Goal: Task Accomplishment & Management: Manage account settings

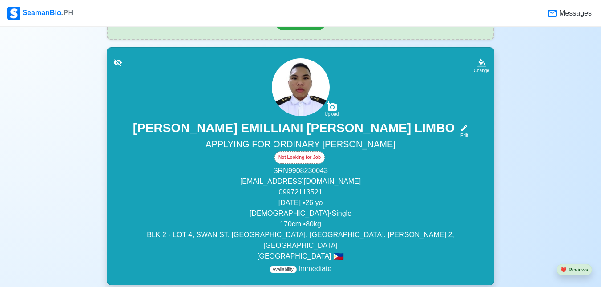
scroll to position [44, 0]
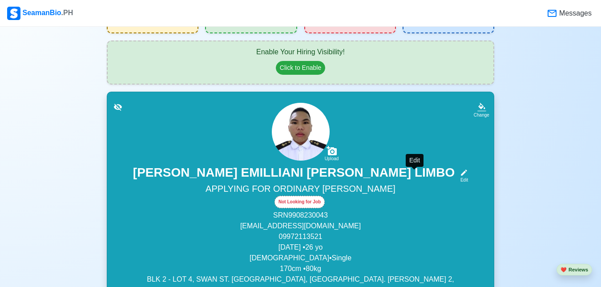
click at [460, 175] on icon at bounding box center [464, 173] width 8 height 8
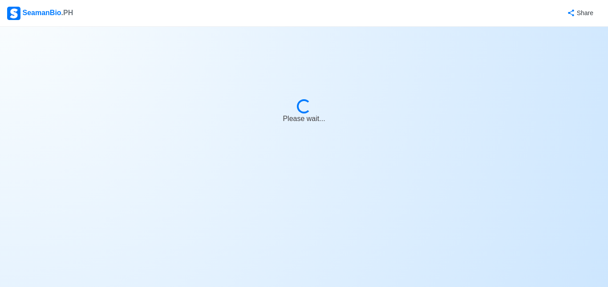
select select "Visible for Hiring"
select select "Single"
select select "[DEMOGRAPHIC_DATA]"
select select "PH"
select select "4102416000000"
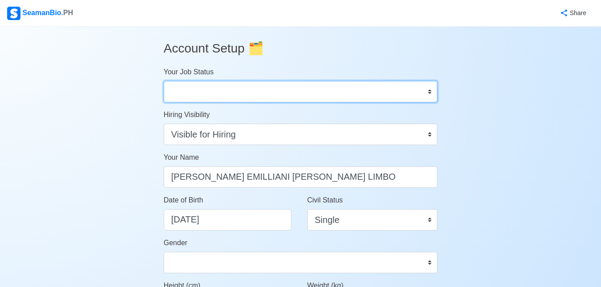
click at [414, 92] on select "Onboard Actively Looking for Job Not Looking for Job" at bounding box center [301, 91] width 274 height 21
select select "Actively Looking for Job"
click at [164, 81] on select "Onboard Actively Looking for Job Not Looking for Job" at bounding box center [301, 91] width 274 height 21
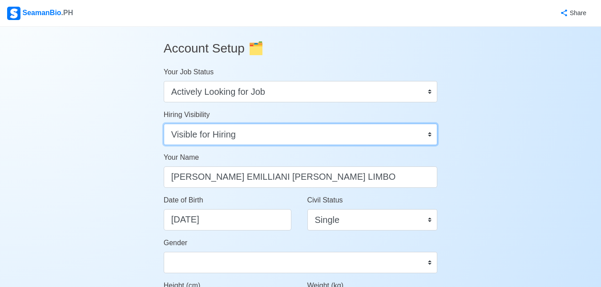
click at [371, 138] on select "Visible for Hiring Not Visible for Hiring" at bounding box center [301, 134] width 274 height 21
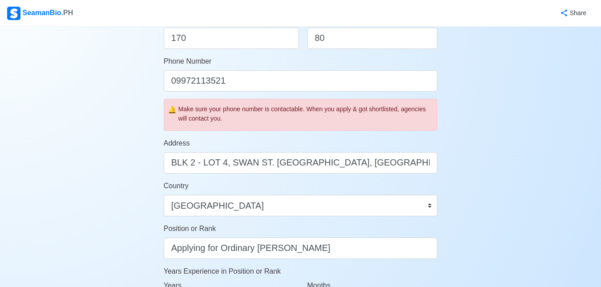
scroll to position [356, 0]
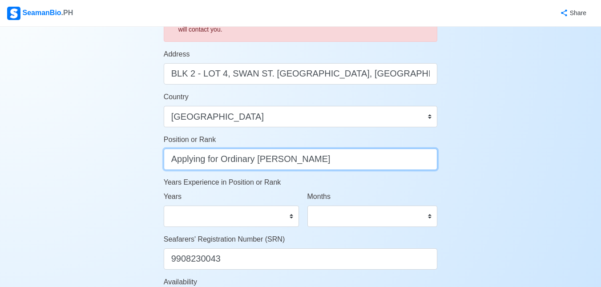
click at [369, 158] on input "Applying for Ordinary [PERSON_NAME]" at bounding box center [301, 159] width 274 height 21
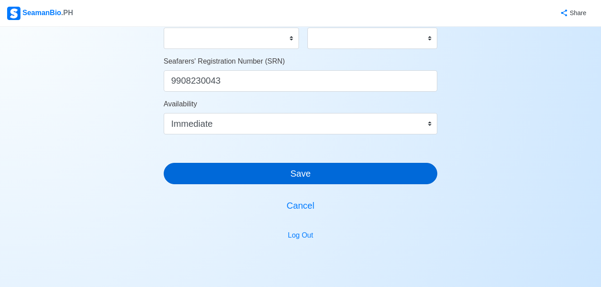
type input "Applying for Ordinary [PERSON_NAME], Deckboy, Deck Cadet"
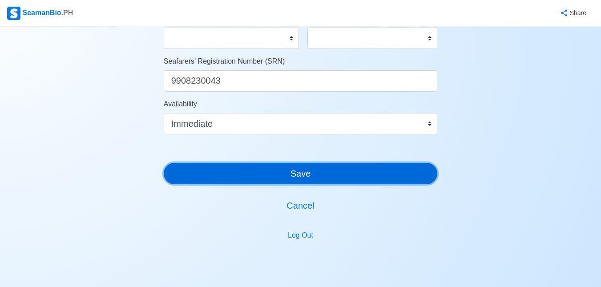
click at [330, 167] on button "Save" at bounding box center [301, 173] width 274 height 21
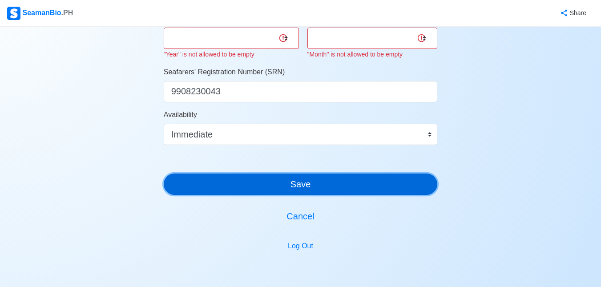
scroll to position [489, 0]
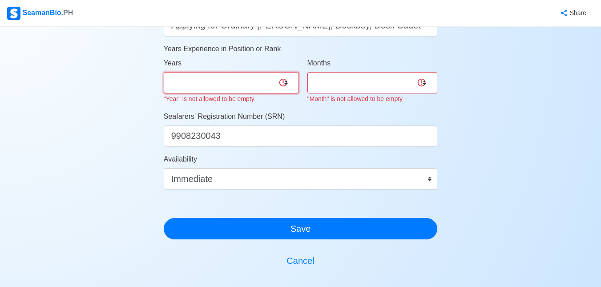
click at [286, 82] on select "0 1 2 3 4 5 6 7 8 9 10 11 12 13 14 15 16 17 18 19 20 21 22 23 24 25 26 27 28 29…" at bounding box center [231, 82] width 135 height 21
select select "1"
click at [164, 72] on select "0 1 2 3 4 5 6 7 8 9 10 11 12 13 14 15 16 17 18 19 20 21 22 23 24 25 26 27 28 29…" at bounding box center [231, 82] width 135 height 21
click at [404, 74] on select "0 1 2 3 4 5 6 7 8 9 10 11" at bounding box center [372, 82] width 130 height 21
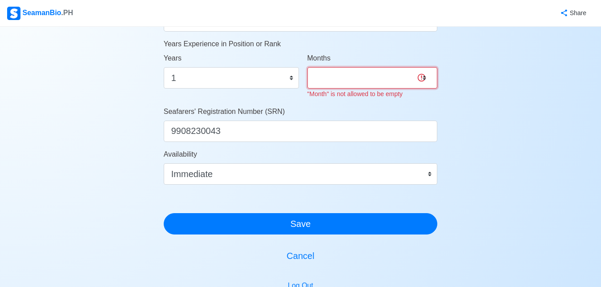
scroll to position [450, 0]
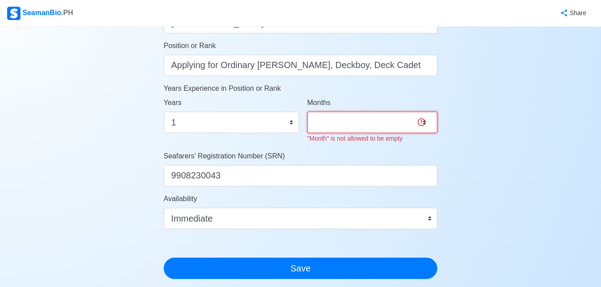
click at [396, 125] on select "0 1 2 3 4 5 6 7 8 9 10 11" at bounding box center [372, 122] width 130 height 21
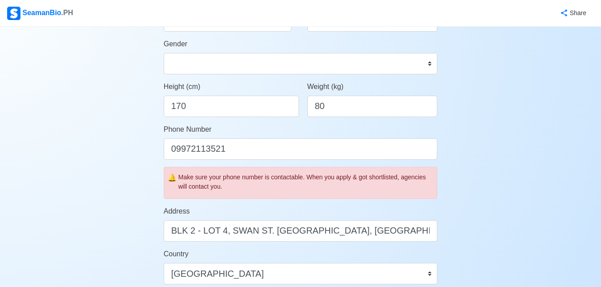
scroll to position [332, 0]
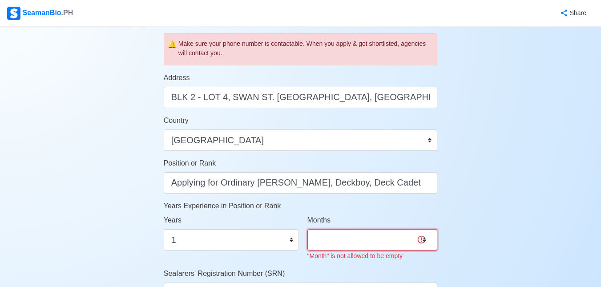
click at [396, 236] on select "0 1 2 3 4 5 6 7 8 9 10 11" at bounding box center [372, 239] width 130 height 21
click at [307, 229] on select "0 1 2 3 4 5 6 7 8 9 10 11" at bounding box center [372, 239] width 130 height 21
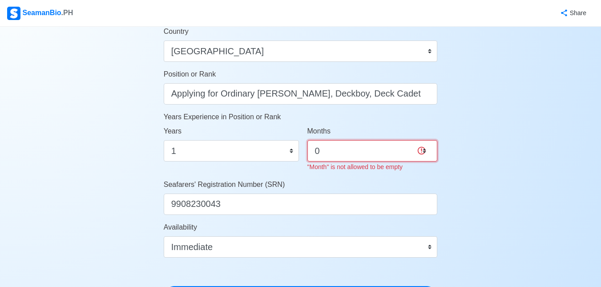
scroll to position [466, 0]
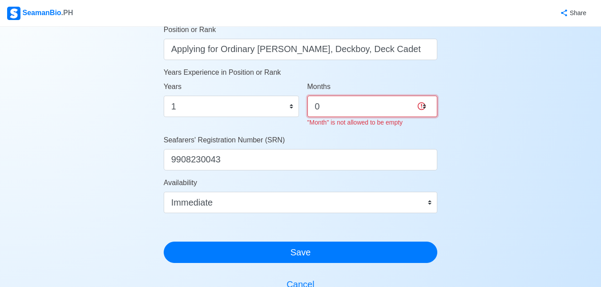
click at [360, 111] on select "0 1 2 3 4 5 6 7 8 9 10 11" at bounding box center [372, 106] width 130 height 21
click at [307, 96] on select "0 1 2 3 4 5 6 7 8 9 10 11" at bounding box center [372, 106] width 130 height 21
click at [418, 113] on select "0 1 2 3 4 5 6 7 8 9 10 11" at bounding box center [372, 106] width 130 height 21
click at [317, 107] on select "0 1 2 3 4 5 6 7 8 9 10 11" at bounding box center [372, 106] width 130 height 21
click at [339, 108] on select "0 1 2 3 4 5 6 7 8 9 10 11" at bounding box center [372, 106] width 130 height 21
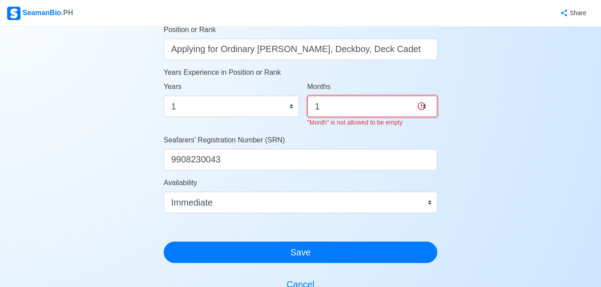
select select "11"
click at [307, 96] on select "0 1 2 3 4 5 6 7 8 9 10 11" at bounding box center [372, 106] width 130 height 21
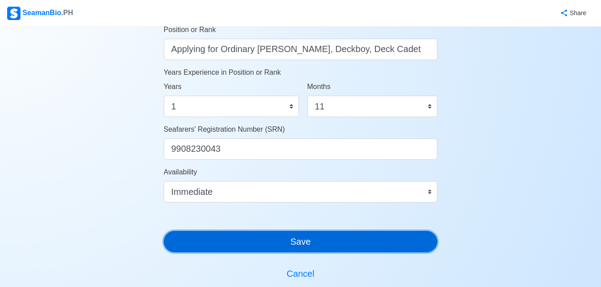
click at [348, 242] on button "Save" at bounding box center [301, 241] width 274 height 21
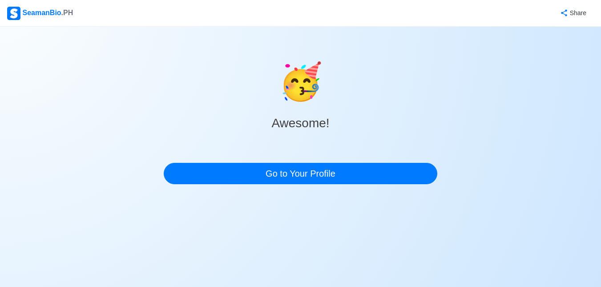
scroll to position [0, 0]
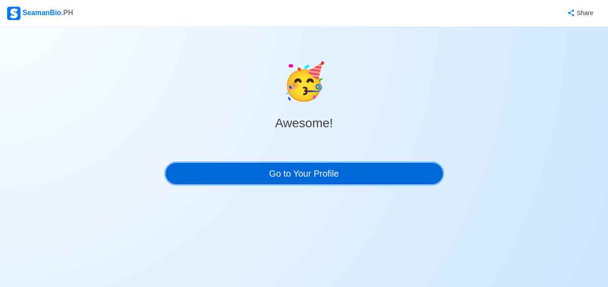
click at [314, 166] on link "Go to Your Profile" at bounding box center [303, 173] width 277 height 21
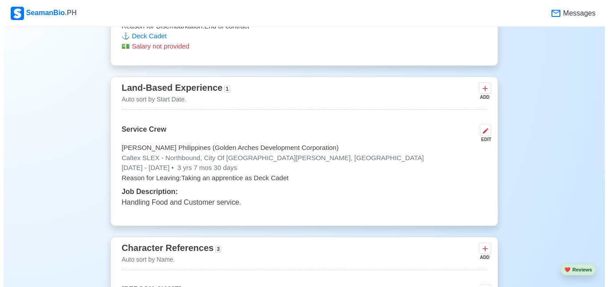
scroll to position [1601, 0]
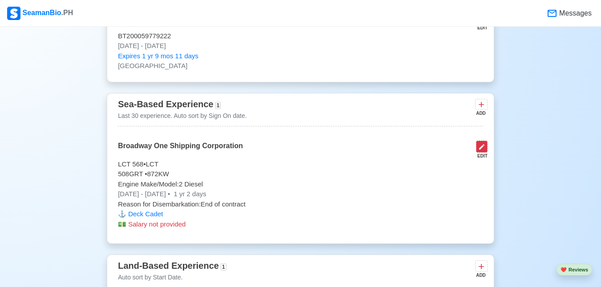
click at [481, 143] on icon at bounding box center [481, 146] width 7 height 7
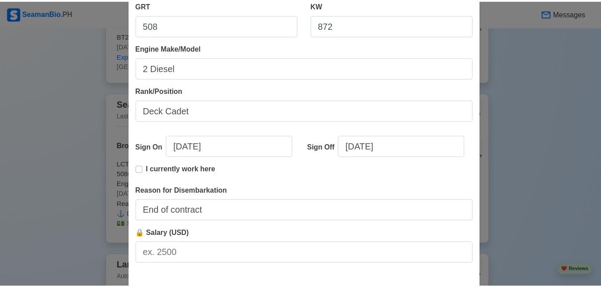
scroll to position [220, 0]
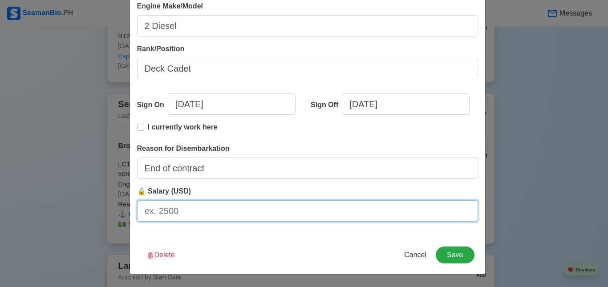
click at [206, 207] on input "🔒 Salary (USD)" at bounding box center [307, 210] width 341 height 21
type input "PHP 1000"
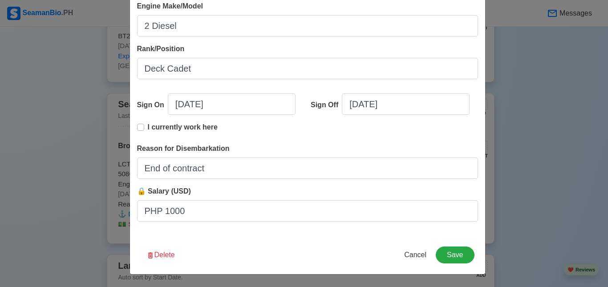
click at [475, 257] on div "Delete Cancel Save" at bounding box center [307, 260] width 355 height 28
click at [464, 256] on button "Save" at bounding box center [454, 254] width 38 height 17
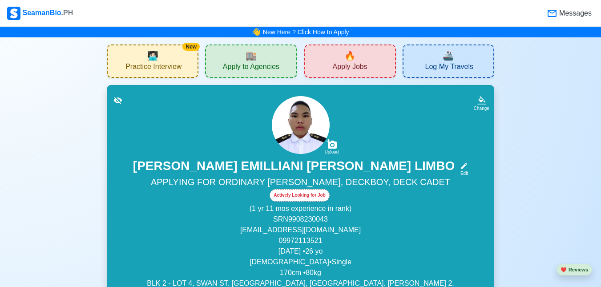
scroll to position [89, 0]
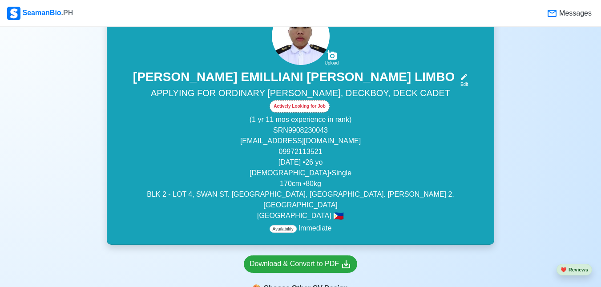
click at [313, 120] on p "(1 yr 11 mos experience in rank)" at bounding box center [300, 119] width 365 height 11
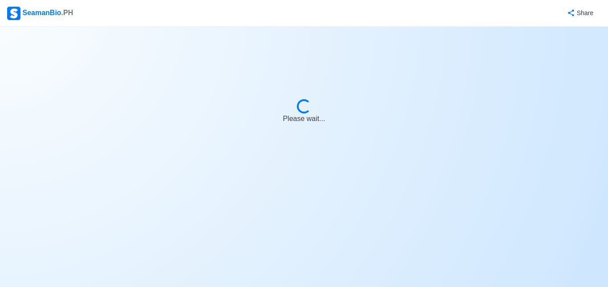
select select "Actively Looking for Job"
select select "Visible for Hiring"
select select "Single"
select select "[DEMOGRAPHIC_DATA]"
select select "PH"
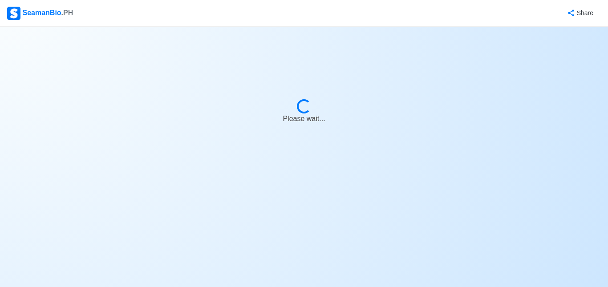
select select "1"
select select "11"
select select "4102416000000"
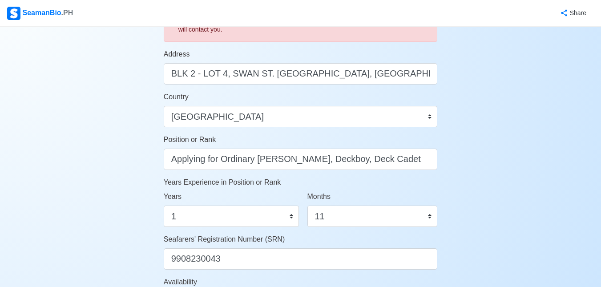
scroll to position [400, 0]
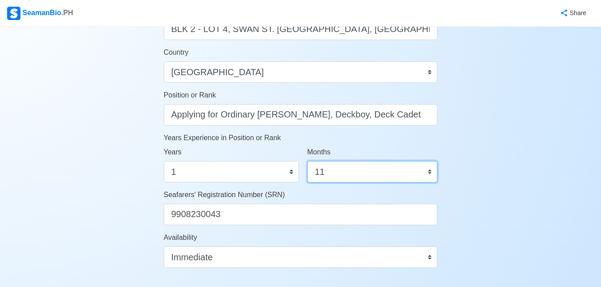
click at [364, 169] on select "0 1 2 3 4 5 6 7 8 9 10 11" at bounding box center [372, 171] width 130 height 21
select select "0"
click at [307, 161] on select "0 1 2 3 4 5 6 7 8 9 10 11" at bounding box center [372, 171] width 130 height 21
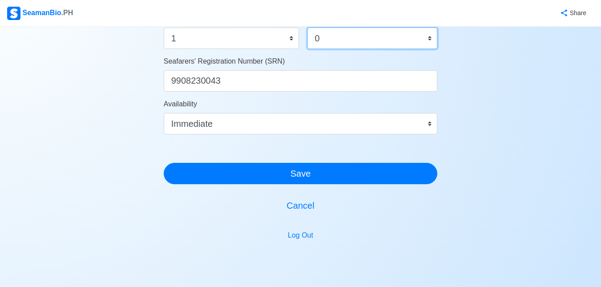
scroll to position [572, 0]
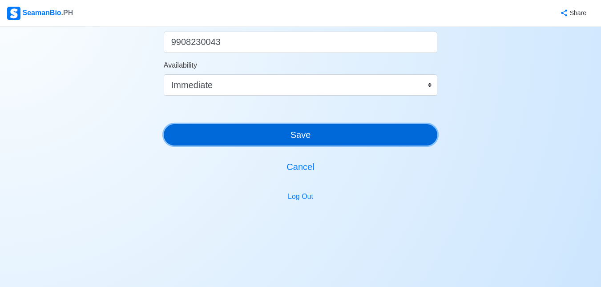
click at [334, 136] on button "Save" at bounding box center [301, 134] width 274 height 21
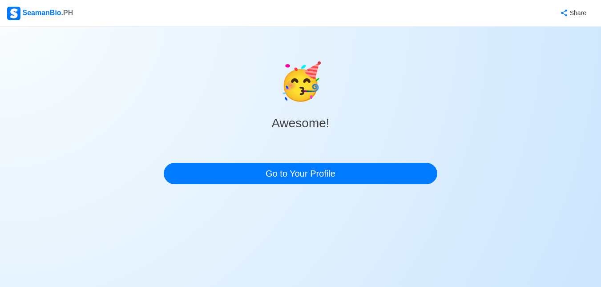
scroll to position [0, 0]
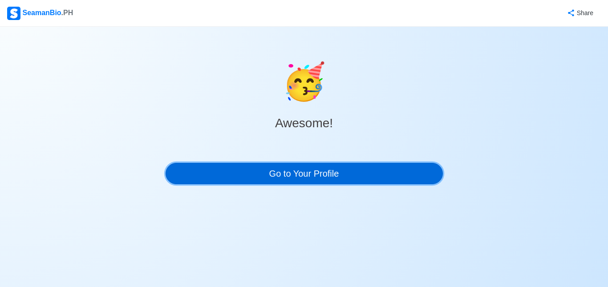
click at [328, 165] on link "Go to Your Profile" at bounding box center [303, 173] width 277 height 21
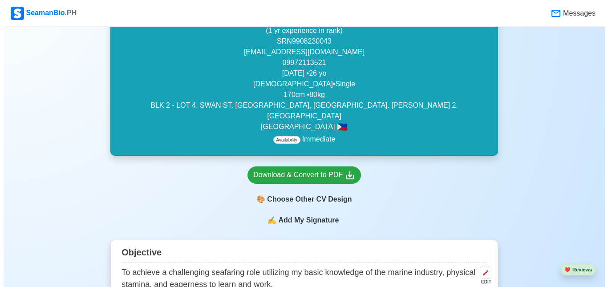
scroll to position [222, 0]
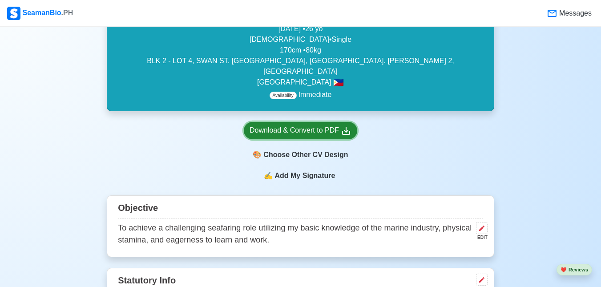
click at [327, 125] on div "Download & Convert to PDF" at bounding box center [301, 130] width 102 height 11
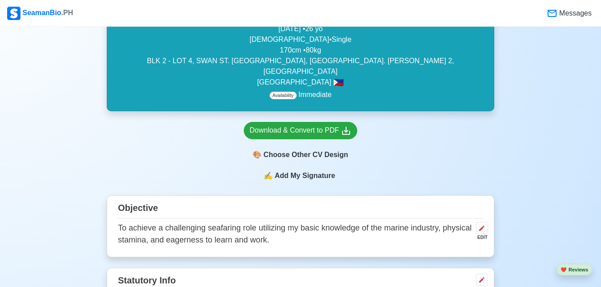
click at [306, 170] on span "Add My Signature" at bounding box center [305, 175] width 64 height 11
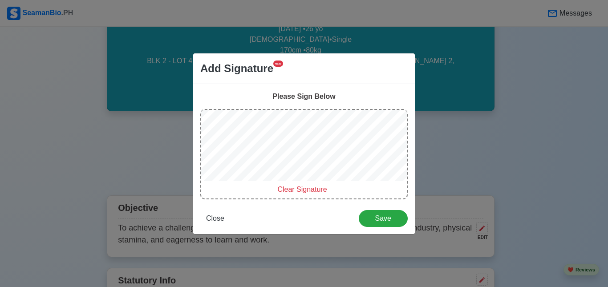
click at [295, 192] on span "Clear Signature" at bounding box center [301, 189] width 49 height 8
click at [290, 189] on span "Clear Signature" at bounding box center [301, 189] width 49 height 8
click at [282, 192] on span "Clear Signature" at bounding box center [301, 189] width 49 height 8
click at [373, 223] on button "Save" at bounding box center [382, 218] width 49 height 17
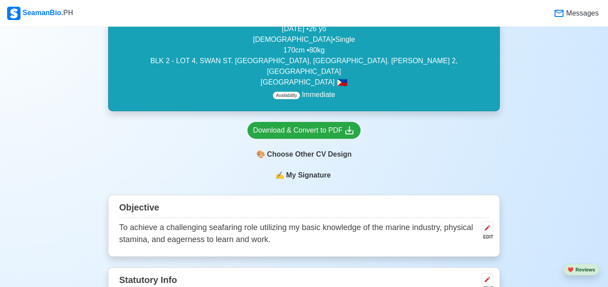
click at [297, 195] on div "Objective To achieve a challenging seafaring role utilizing my basic knowledge …" at bounding box center [304, 226] width 392 height 62
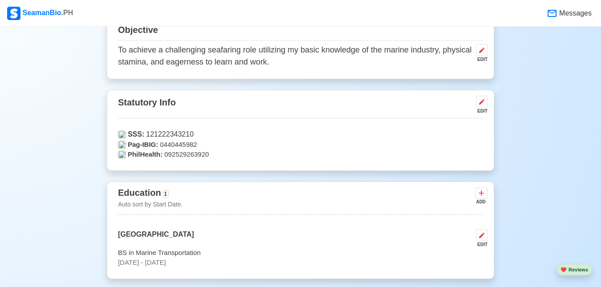
scroll to position [177, 0]
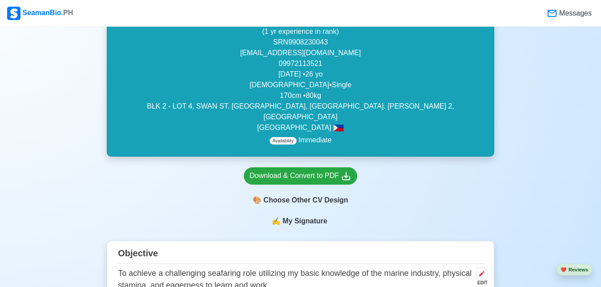
click at [309, 216] on span "My Signature" at bounding box center [305, 221] width 48 height 11
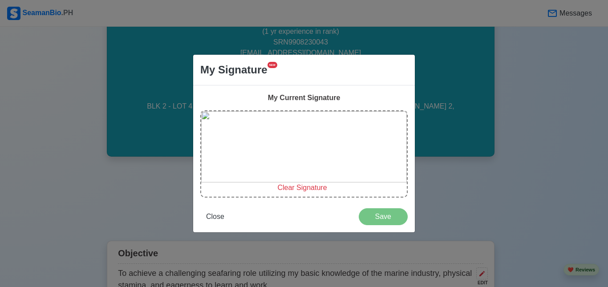
click at [295, 191] on span "Clear Signature" at bounding box center [301, 188] width 49 height 8
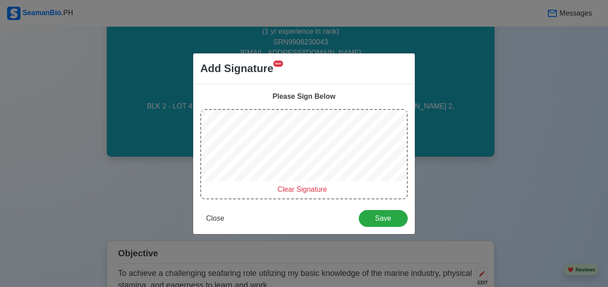
click at [306, 189] on span "Clear Signature" at bounding box center [301, 189] width 49 height 8
click at [297, 188] on span "Clear Signature" at bounding box center [301, 189] width 49 height 8
click at [289, 188] on span "Clear Signature" at bounding box center [301, 189] width 49 height 8
click at [230, 182] on div at bounding box center [303, 147] width 205 height 74
click at [278, 189] on span "Clear Signature" at bounding box center [301, 189] width 49 height 8
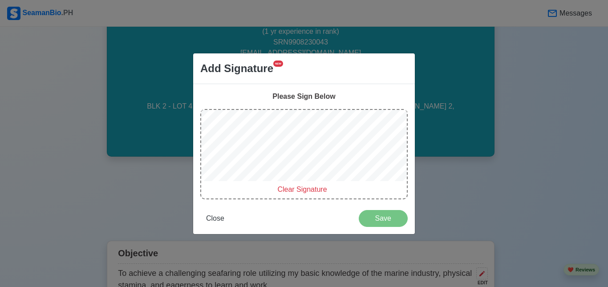
click at [233, 193] on div "Clear Signature" at bounding box center [303, 154] width 207 height 90
click at [294, 190] on span "Clear Signature" at bounding box center [301, 189] width 49 height 8
click at [284, 189] on span "Clear Signature" at bounding box center [301, 189] width 49 height 8
drag, startPoint x: 310, startPoint y: 187, endPoint x: 302, endPoint y: 183, distance: 9.4
click at [310, 186] on span "Clear Signature" at bounding box center [301, 189] width 49 height 8
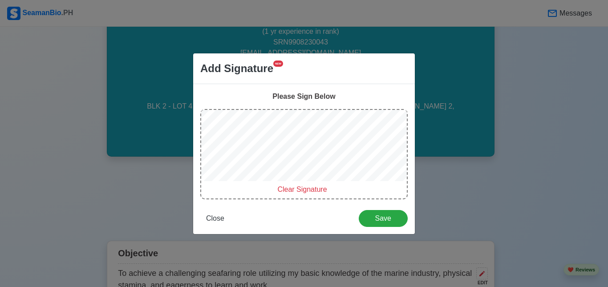
drag, startPoint x: 286, startPoint y: 189, endPoint x: 281, endPoint y: 183, distance: 7.7
click at [286, 187] on span "Clear Signature" at bounding box center [301, 189] width 49 height 8
click at [286, 190] on span "Clear Signature" at bounding box center [301, 189] width 49 height 8
click at [211, 221] on span "Close" at bounding box center [215, 218] width 18 height 8
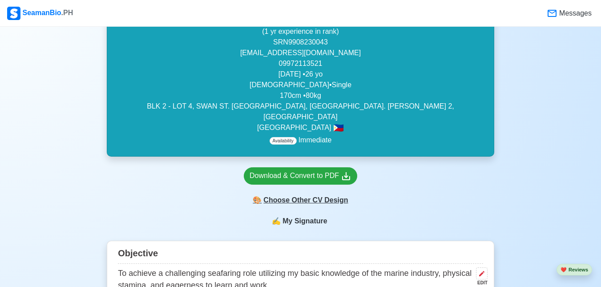
click at [306, 192] on div "🎨 Choose Other CV Design" at bounding box center [300, 200] width 113 height 17
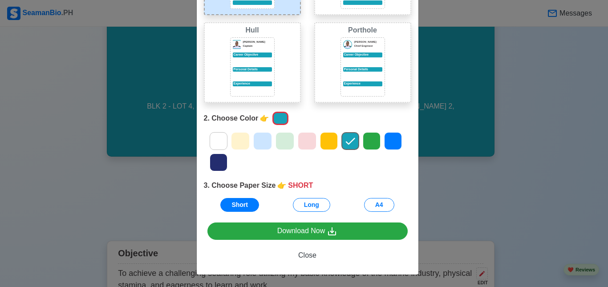
scroll to position [0, 0]
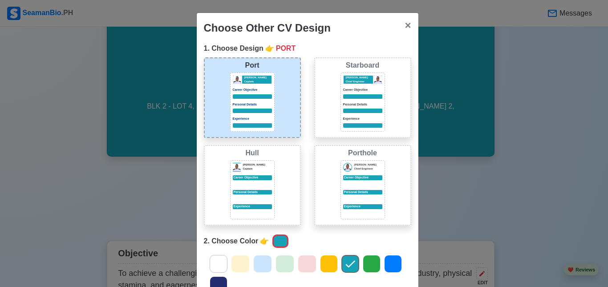
click at [375, 90] on p "Career Objective" at bounding box center [362, 90] width 39 height 5
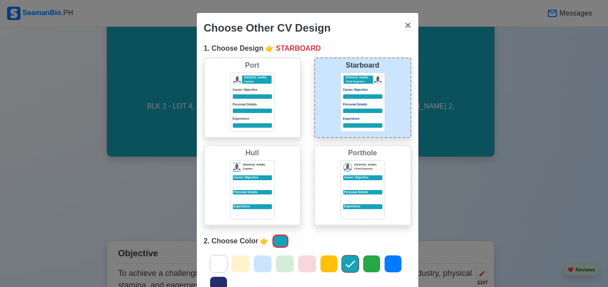
scroll to position [123, 0]
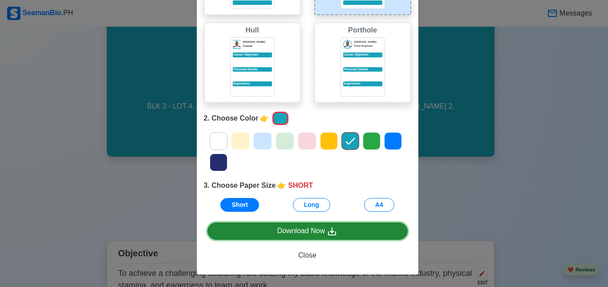
click at [348, 232] on link "Download Now" at bounding box center [307, 230] width 200 height 17
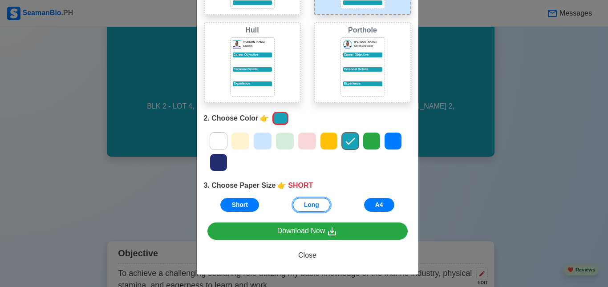
drag, startPoint x: 310, startPoint y: 203, endPoint x: 379, endPoint y: 207, distance: 69.0
click at [310, 203] on button "Long" at bounding box center [311, 205] width 37 height 14
click at [379, 208] on button "A4" at bounding box center [379, 205] width 30 height 14
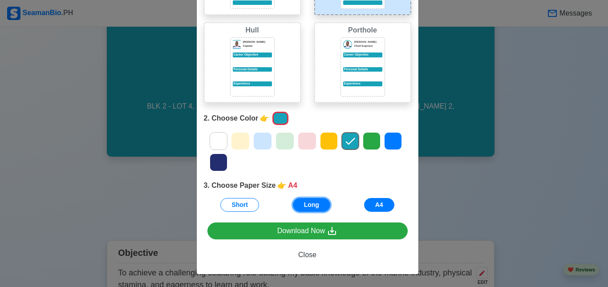
click at [312, 201] on button "Long" at bounding box center [311, 205] width 37 height 14
click at [236, 202] on button "Short" at bounding box center [239, 205] width 39 height 14
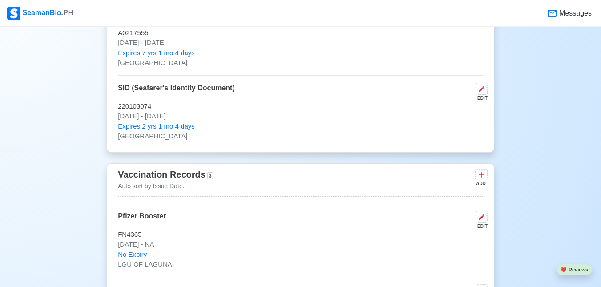
scroll to position [890, 0]
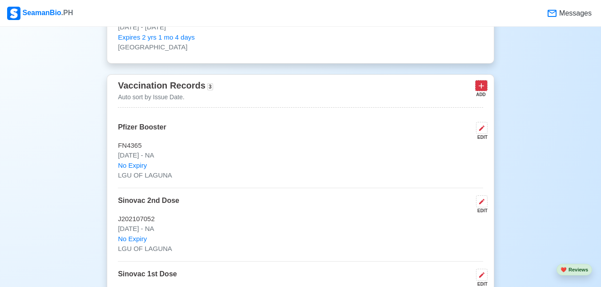
click at [482, 83] on icon at bounding box center [481, 85] width 5 height 5
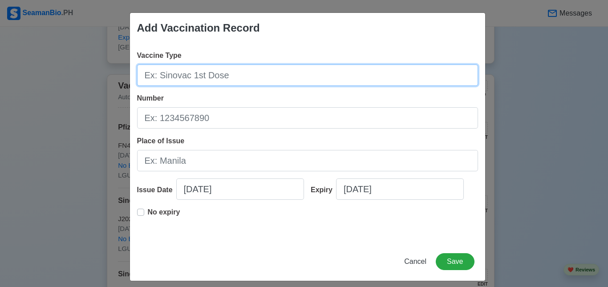
click at [286, 79] on input "Vaccine Type" at bounding box center [307, 74] width 341 height 21
type input "F"
type input "[MEDICAL_DATA]"
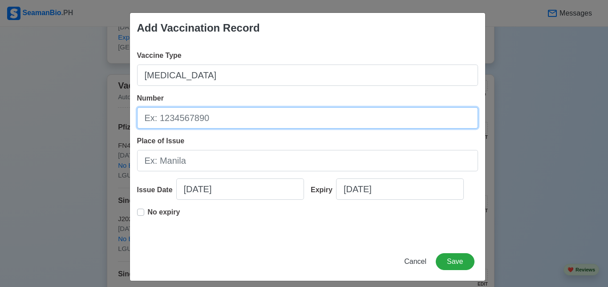
click at [201, 122] on input "Number" at bounding box center [307, 117] width 341 height 21
type input "B"
type input "BOQQB2023086646"
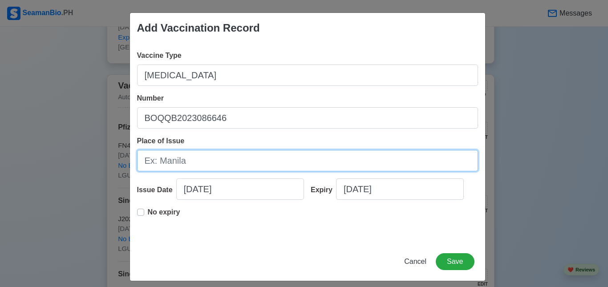
click at [157, 160] on input "Place of Issue" at bounding box center [307, 160] width 341 height 21
type input "[GEOGRAPHIC_DATA]"
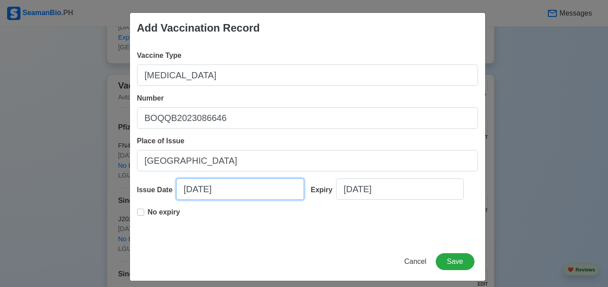
click at [185, 189] on input "09/30/2025" at bounding box center [240, 188] width 128 height 21
select select "****"
select select "*********"
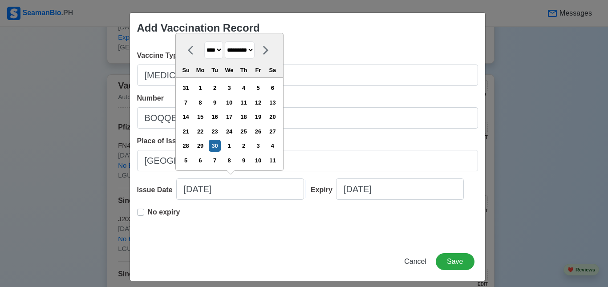
click at [217, 49] on select "**** **** **** **** **** **** **** **** **** **** **** **** **** **** **** ****…" at bounding box center [213, 49] width 19 height 17
select select "****"
click at [204, 41] on select "**** **** **** **** **** **** **** **** **** **** **** **** **** **** **** ****…" at bounding box center [213, 49] width 19 height 17
click at [254, 53] on select "******* ******** ***** ***** *** **** **** ****** ********* ******* ******** **…" at bounding box center [240, 49] width 30 height 17
select select "*******"
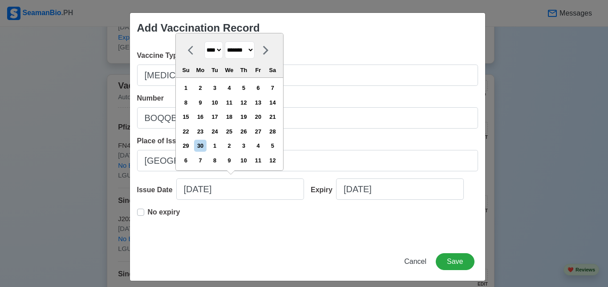
click at [225, 41] on select "******* ******** ***** ***** *** **** **** ****** ********* ******* ******** **…" at bounding box center [240, 49] width 30 height 17
click at [230, 87] on div "2" at bounding box center [229, 88] width 12 height 12
type input "10/02/2024"
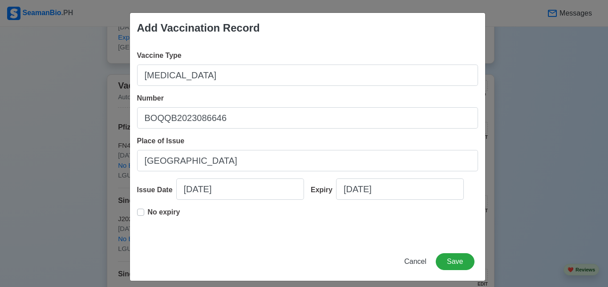
click at [148, 212] on label "No expiry" at bounding box center [164, 216] width 32 height 18
type input "10/02/2024"
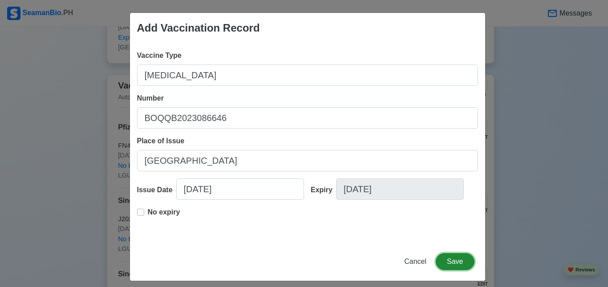
click at [443, 259] on button "Save" at bounding box center [454, 261] width 38 height 17
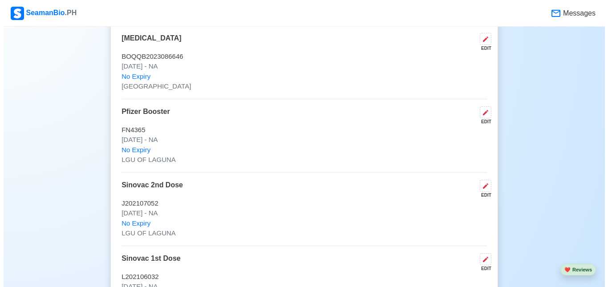
scroll to position [1024, 0]
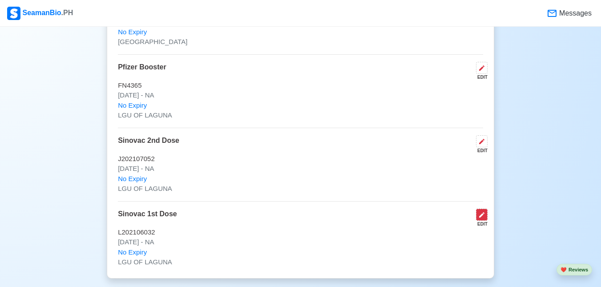
click at [479, 211] on button at bounding box center [482, 215] width 12 height 12
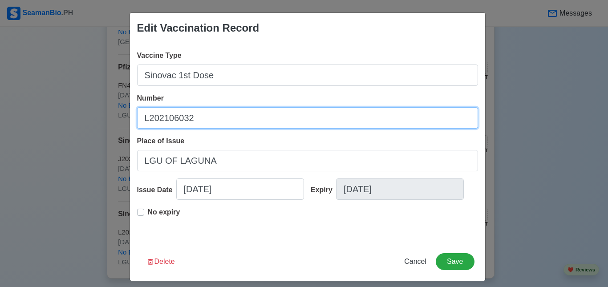
click at [192, 117] on input "L202106032" at bounding box center [307, 117] width 341 height 21
type input "L"
drag, startPoint x: 246, startPoint y: 118, endPoint x: 138, endPoint y: 109, distance: 107.6
click at [138, 109] on input "BOQQA2023059447" at bounding box center [307, 117] width 341 height 21
type input "BOQQA2023059447"
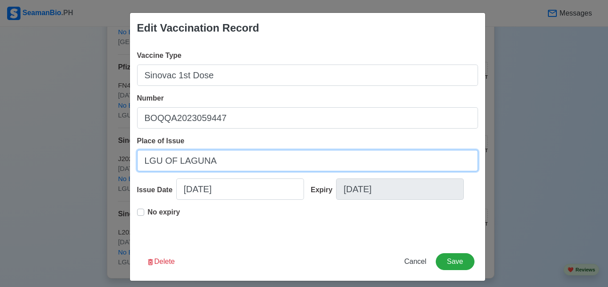
drag, startPoint x: 205, startPoint y: 157, endPoint x: 104, endPoint y: 152, distance: 102.0
click at [104, 152] on div "Edit Vaccination Record Vaccine Type Sinovac 1st Dose Number BOQQA2023059447 Pl…" at bounding box center [304, 143] width 608 height 287
click at [148, 156] on input "Place of Issue" at bounding box center [307, 160] width 341 height 21
type input "MANILA"
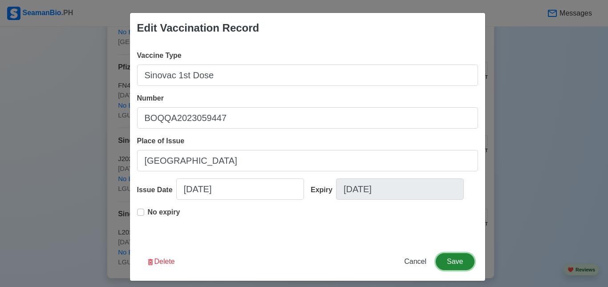
click at [459, 256] on button "Save" at bounding box center [454, 261] width 38 height 17
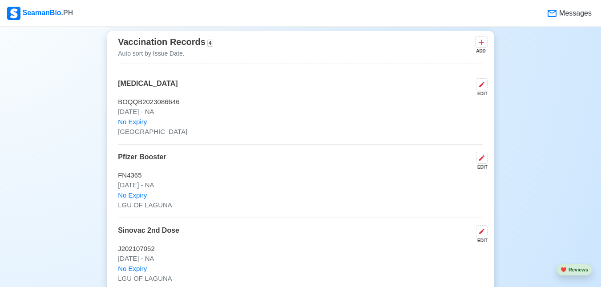
scroll to position [979, 0]
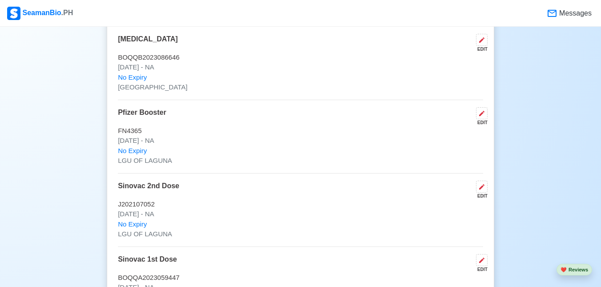
click at [483, 193] on div "EDIT" at bounding box center [479, 196] width 15 height 7
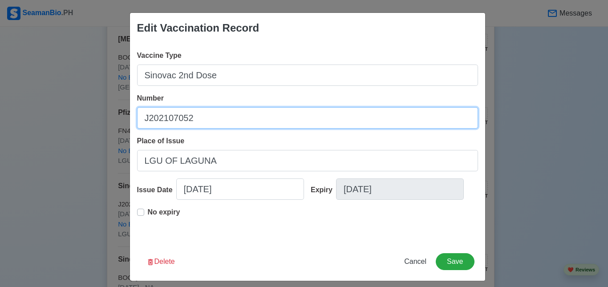
drag, startPoint x: 218, startPoint y: 116, endPoint x: 104, endPoint y: 107, distance: 114.7
click at [104, 107] on div "Edit Vaccination Record Vaccine Type Sinovac 2nd Dose Number J202107052 Place o…" at bounding box center [304, 143] width 608 height 287
paste input "BOQQA2023059447"
type input "BOQQA2023059447"
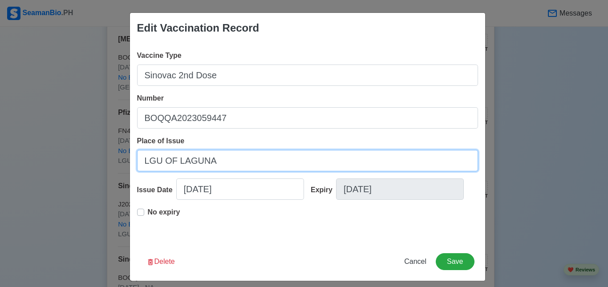
drag, startPoint x: 213, startPoint y: 161, endPoint x: 151, endPoint y: 156, distance: 62.1
click at [152, 156] on input "LGU OF LAGUNA" at bounding box center [307, 160] width 341 height 21
click at [145, 156] on input "LGU OF LAGUNA" at bounding box center [307, 160] width 341 height 21
drag, startPoint x: 143, startPoint y: 156, endPoint x: 136, endPoint y: 156, distance: 7.6
click at [141, 156] on input "LGU OF LAGUNA" at bounding box center [307, 160] width 341 height 21
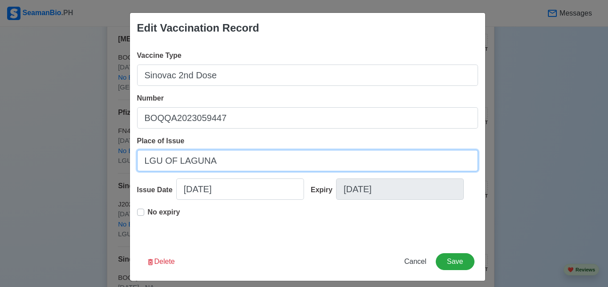
click at [139, 156] on input "LGU OF LAGUNA" at bounding box center [307, 160] width 341 height 21
click at [211, 164] on input "LGU OF LAGUNA" at bounding box center [307, 160] width 341 height 21
type input "L"
click at [195, 164] on input "Place of Issue" at bounding box center [307, 160] width 341 height 21
type input "MANILA"
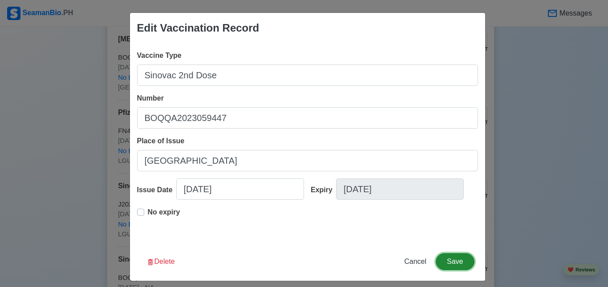
click at [445, 263] on button "Save" at bounding box center [454, 261] width 38 height 17
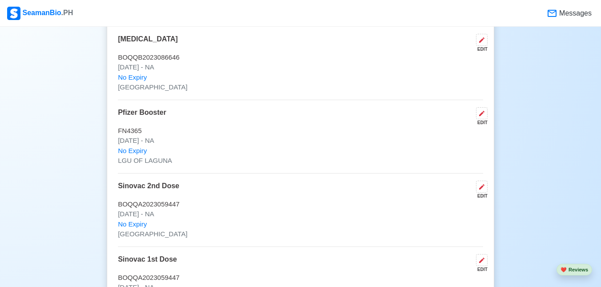
click at [484, 119] on div "EDIT" at bounding box center [479, 122] width 15 height 7
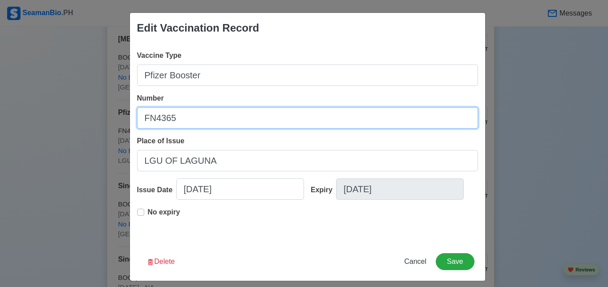
drag, startPoint x: 196, startPoint y: 116, endPoint x: 113, endPoint y: 115, distance: 82.7
click at [113, 115] on div "Edit Vaccination Record Vaccine Type Pfizer Booster Number FN4365 Place of Issu…" at bounding box center [304, 143] width 608 height 287
paste input "BOQQA2023059447"
type input "BOQQA2023059447"
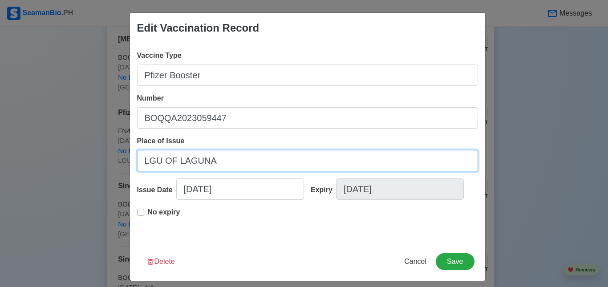
drag, startPoint x: 224, startPoint y: 162, endPoint x: 116, endPoint y: 171, distance: 108.4
click at [116, 171] on div "Edit Vaccination Record Vaccine Type Pfizer Booster Number BOQQA2023059447 Plac…" at bounding box center [304, 143] width 608 height 287
type input "MANILA"
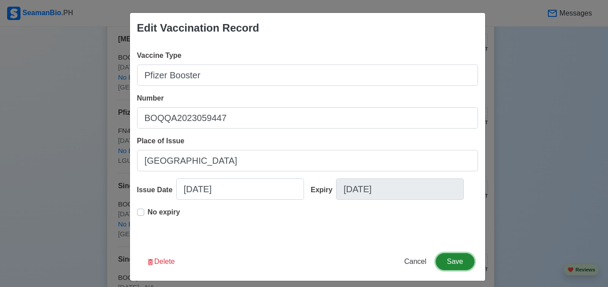
click at [452, 261] on button "Save" at bounding box center [454, 261] width 38 height 17
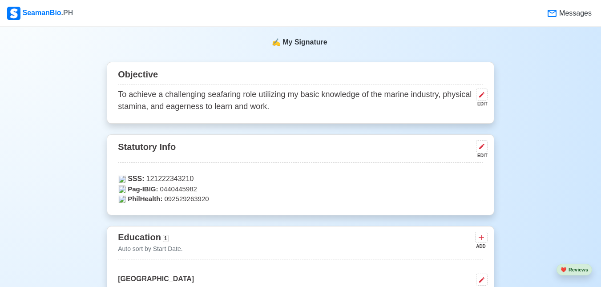
scroll to position [267, 0]
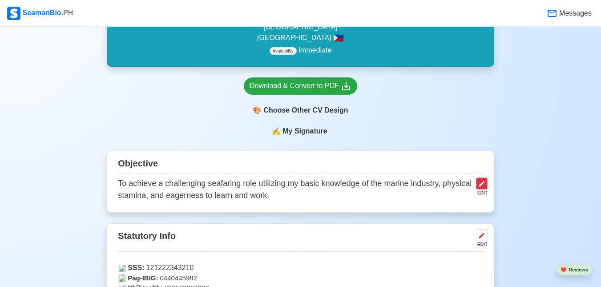
click at [481, 180] on icon at bounding box center [481, 183] width 7 height 7
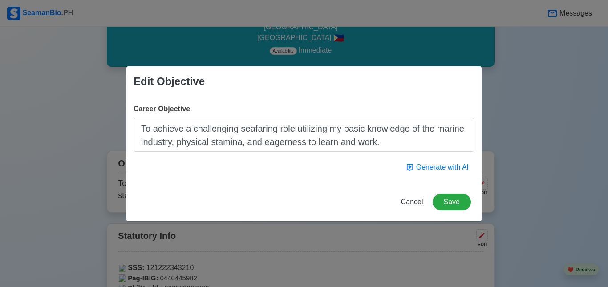
drag, startPoint x: 379, startPoint y: 145, endPoint x: 105, endPoint y: 113, distance: 275.8
click at [105, 113] on div "Edit Objective Career Objective To achieve a challenging seafaring role utilizi…" at bounding box center [304, 143] width 608 height 287
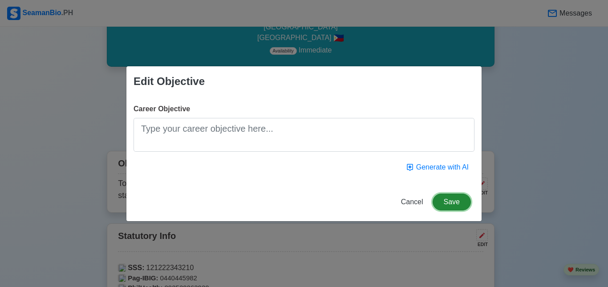
click at [443, 198] on button "Save" at bounding box center [451, 201] width 38 height 17
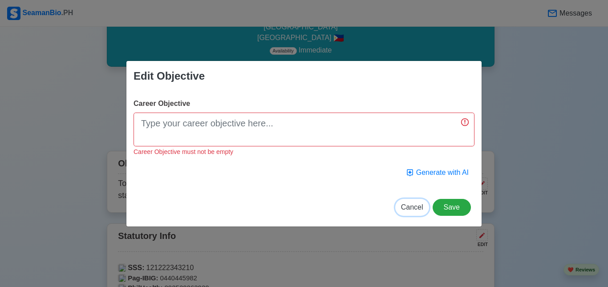
click at [420, 210] on span "Cancel" at bounding box center [412, 207] width 22 height 8
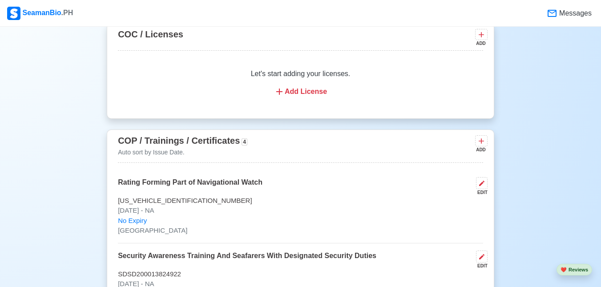
scroll to position [1245, 0]
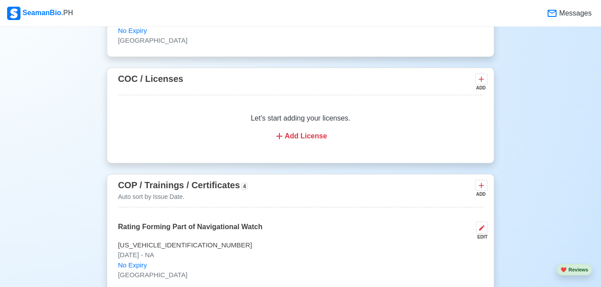
click at [308, 131] on div "Add License" at bounding box center [301, 136] width 344 height 11
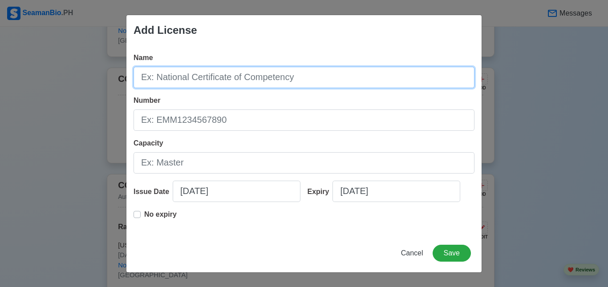
click at [205, 76] on input "Name" at bounding box center [303, 77] width 341 height 21
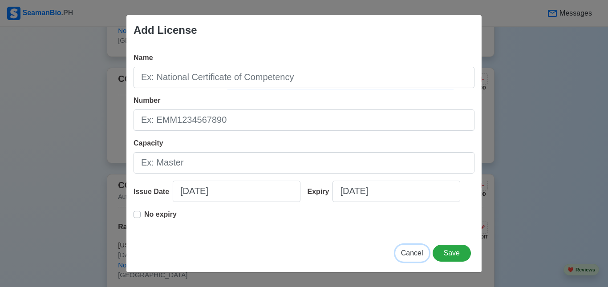
click at [410, 249] on span "Cancel" at bounding box center [412, 253] width 22 height 8
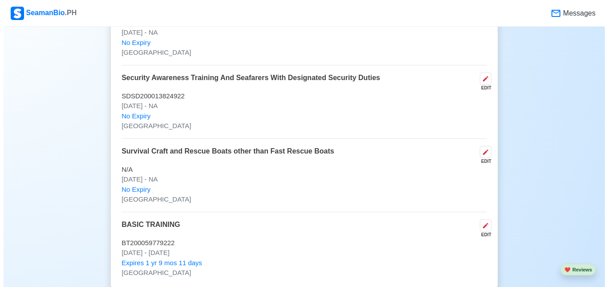
scroll to position [1646, 0]
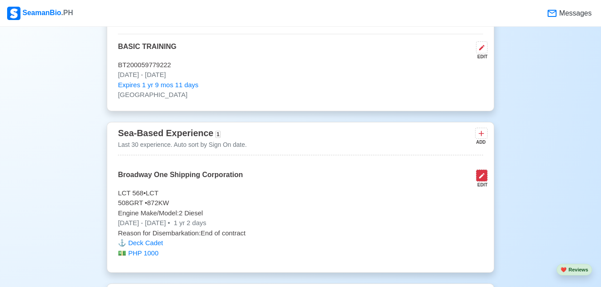
click at [479, 172] on icon at bounding box center [481, 175] width 7 height 7
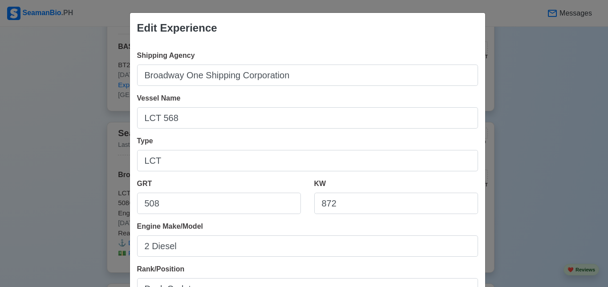
scroll to position [89, 0]
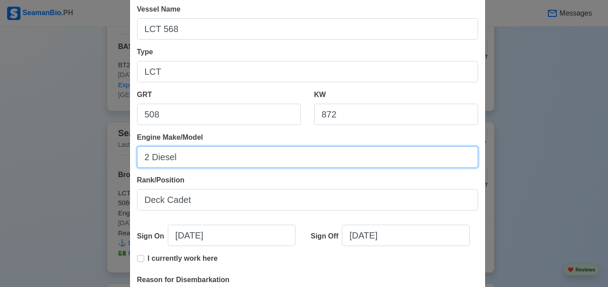
click at [147, 161] on input "2 Diesel" at bounding box center [307, 156] width 341 height 21
drag, startPoint x: 227, startPoint y: 160, endPoint x: 130, endPoint y: 161, distance: 97.0
click at [130, 161] on div "Shipping Agency Broadway One Shipping Corporation Vessel Name LCT 568 Type LCT …" at bounding box center [307, 160] width 355 height 413
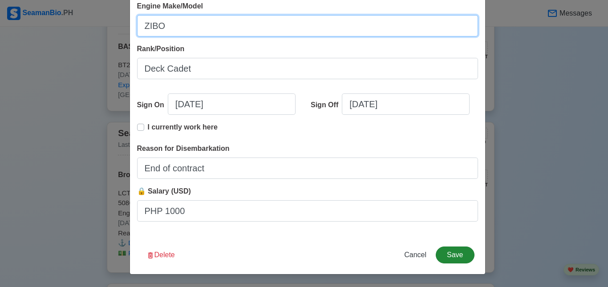
type input "ZIBO"
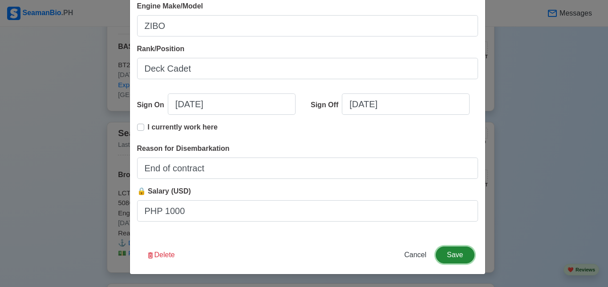
click at [455, 251] on button "Save" at bounding box center [454, 254] width 38 height 17
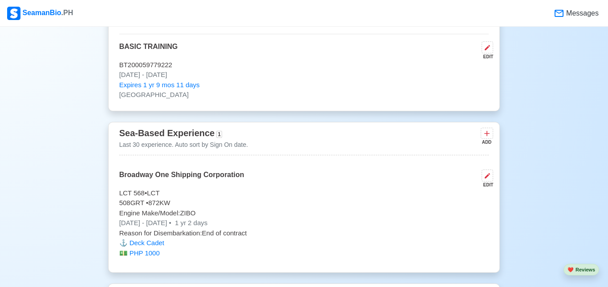
scroll to position [1645, 0]
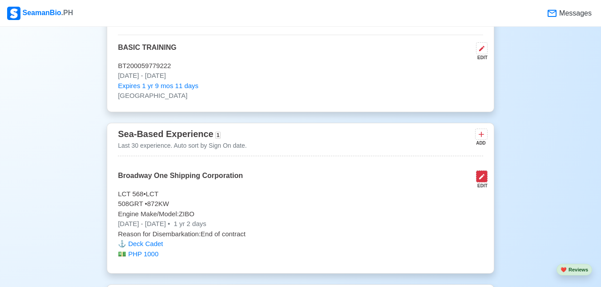
click at [482, 173] on icon at bounding box center [481, 176] width 7 height 7
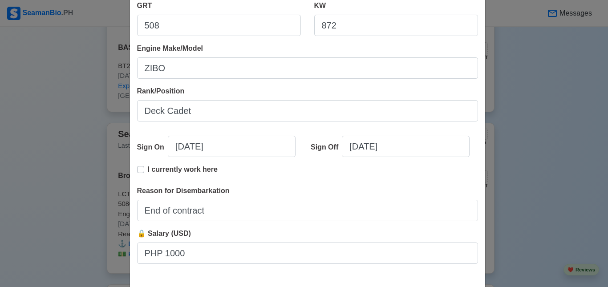
scroll to position [220, 0]
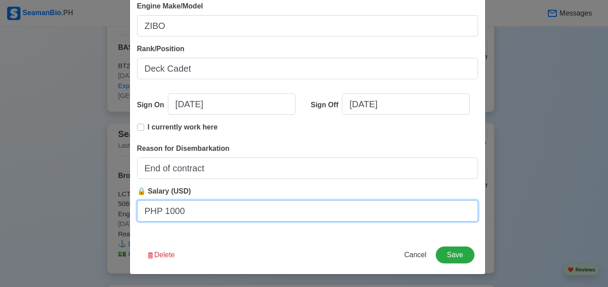
drag, startPoint x: 188, startPoint y: 208, endPoint x: 105, endPoint y: 209, distance: 82.3
click at [105, 209] on div "Edit Experience Shipping Agency Broadway One Shipping Corporation Vessel Name L…" at bounding box center [304, 143] width 608 height 287
paste input "17.23"
type input "17.23"
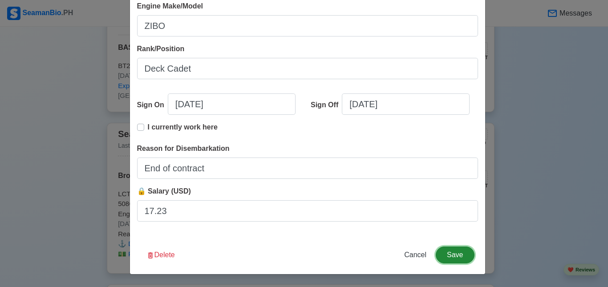
click at [455, 259] on button "Save" at bounding box center [454, 254] width 38 height 17
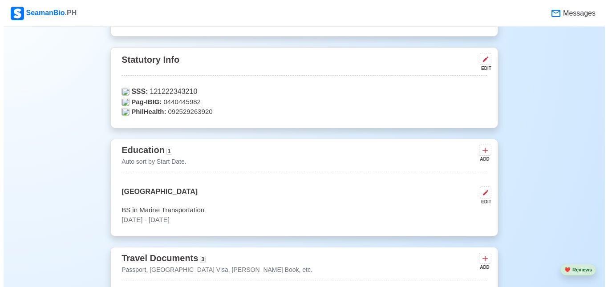
scroll to position [176, 0]
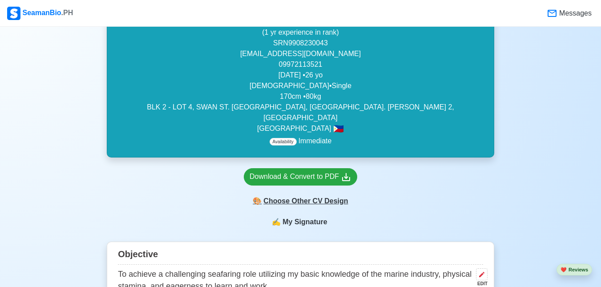
click at [295, 195] on div "🎨 Choose Other CV Design" at bounding box center [300, 201] width 113 height 17
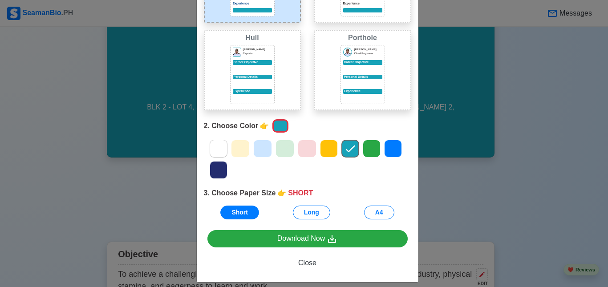
scroll to position [124, 0]
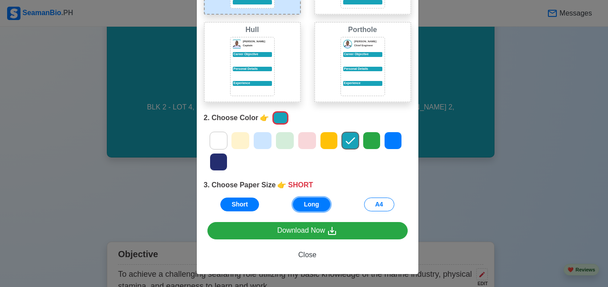
click at [320, 201] on button "Long" at bounding box center [311, 204] width 37 height 14
click at [372, 205] on button "A4" at bounding box center [379, 204] width 30 height 14
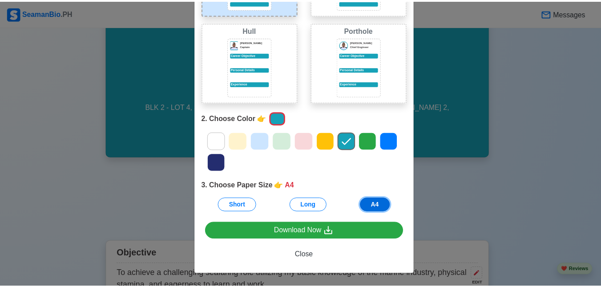
scroll to position [123, 0]
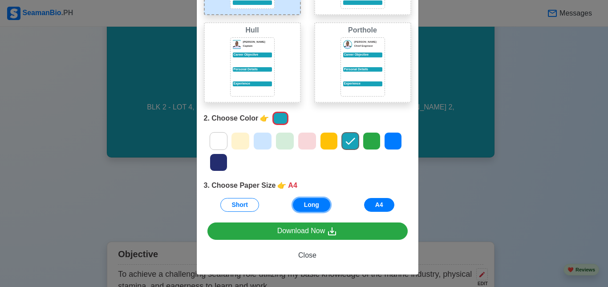
click at [306, 203] on button "Long" at bounding box center [311, 205] width 37 height 14
click at [309, 203] on button "Long" at bounding box center [311, 205] width 37 height 14
click at [583, 63] on div "Choose Other CV Design × Close 1. Choose Design 👉 PORT Port Donald Cris Captain…" at bounding box center [304, 143] width 608 height 287
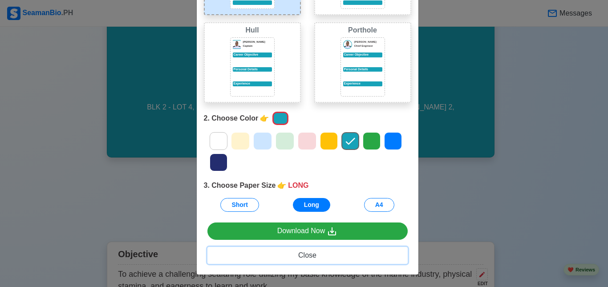
click at [307, 253] on span "Close" at bounding box center [307, 255] width 18 height 8
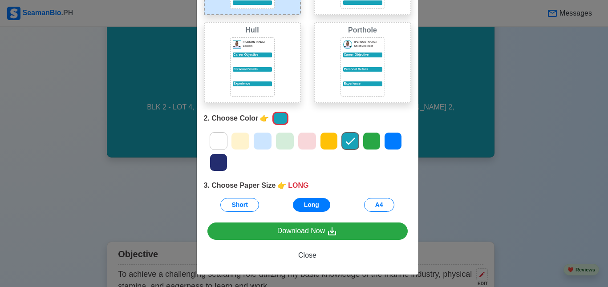
click at [310, 251] on div "Download Now Close" at bounding box center [308, 248] width 222 height 52
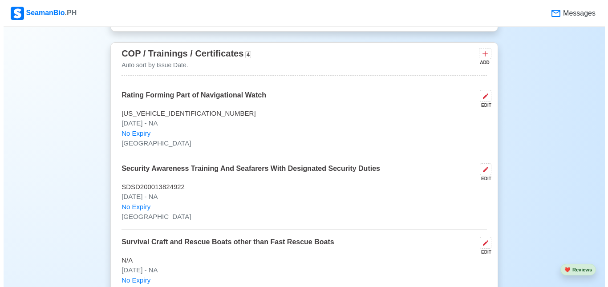
scroll to position [1466, 0]
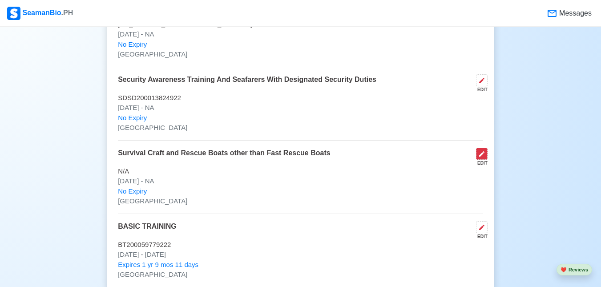
click at [480, 150] on icon at bounding box center [481, 153] width 7 height 7
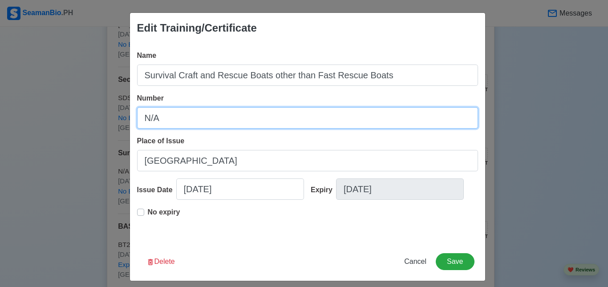
click at [191, 121] on input "N/A" at bounding box center [307, 117] width 341 height 21
type input "N"
click at [191, 121] on input "Number" at bounding box center [307, 117] width 341 height 21
drag, startPoint x: 205, startPoint y: 120, endPoint x: 137, endPoint y: 125, distance: 68.3
click at [137, 125] on input "SCRB027-7258" at bounding box center [307, 117] width 341 height 21
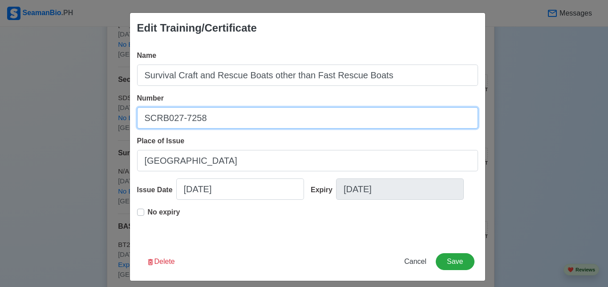
paste input "200026685324"
type input "SCRB200026685324"
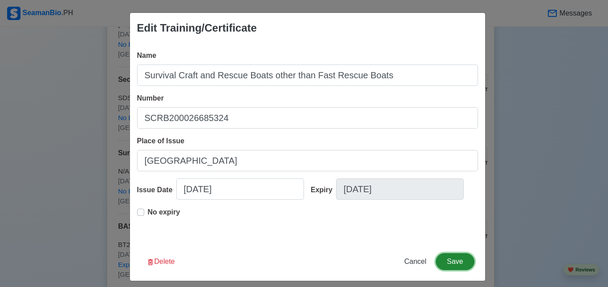
click at [451, 262] on button "Save" at bounding box center [454, 261] width 38 height 17
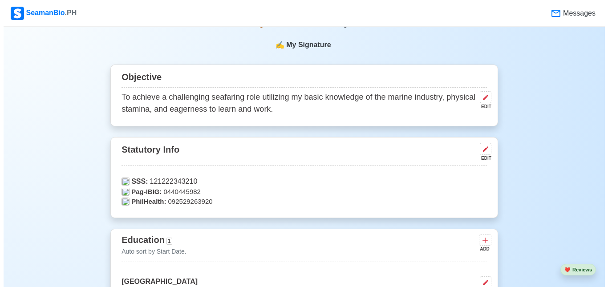
scroll to position [131, 0]
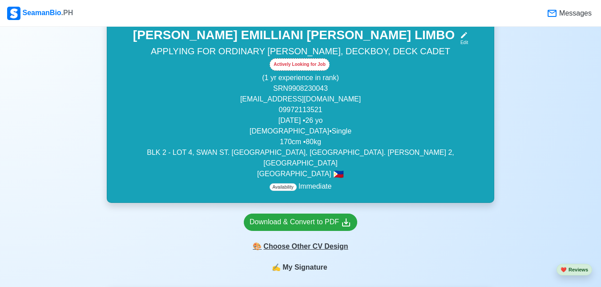
click at [296, 238] on div "🎨 Choose Other CV Design" at bounding box center [300, 246] width 113 height 17
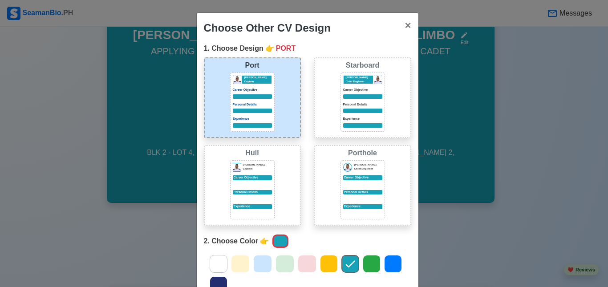
click at [368, 113] on div "Jeffrey Gil Chief Engineer Career Objective Personal Details Experience" at bounding box center [362, 101] width 39 height 52
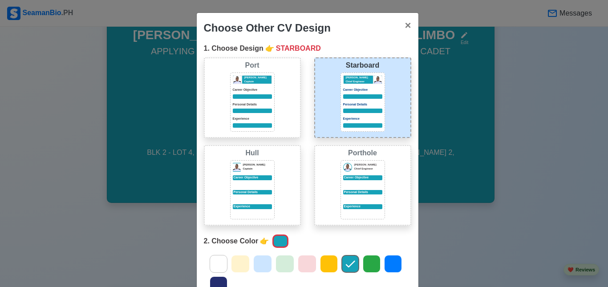
scroll to position [123, 0]
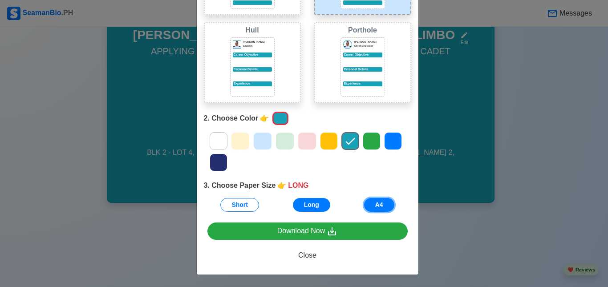
click at [384, 203] on button "A4" at bounding box center [379, 205] width 30 height 14
click at [319, 201] on button "Long" at bounding box center [311, 205] width 37 height 14
